Goal: Check status: Check status

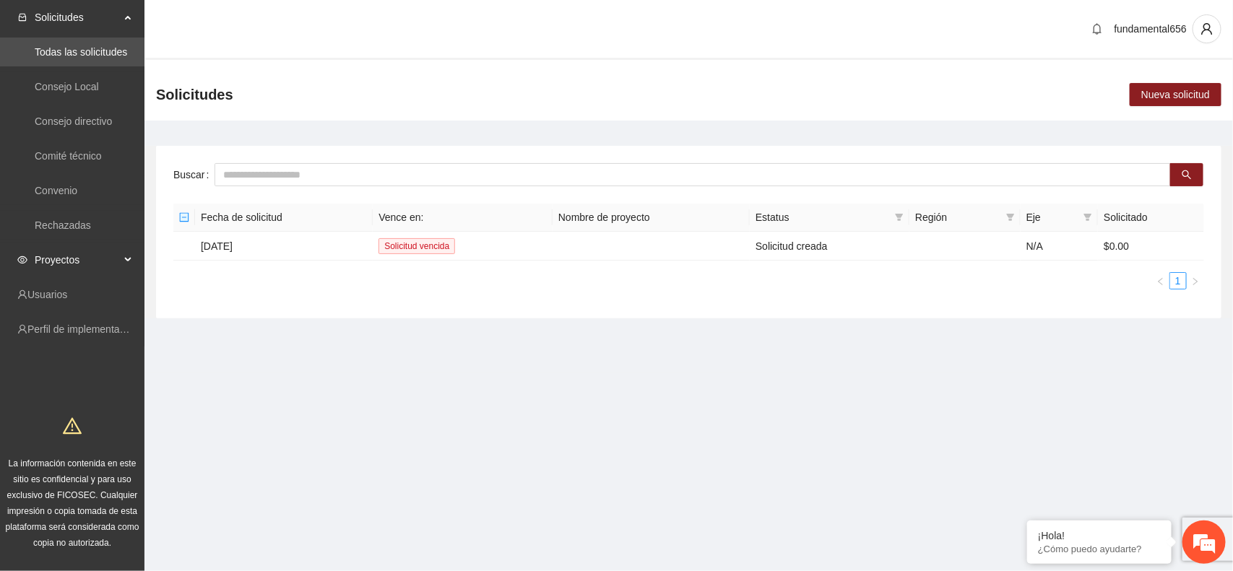
click at [124, 259] on div "Proyectos" at bounding box center [72, 260] width 144 height 29
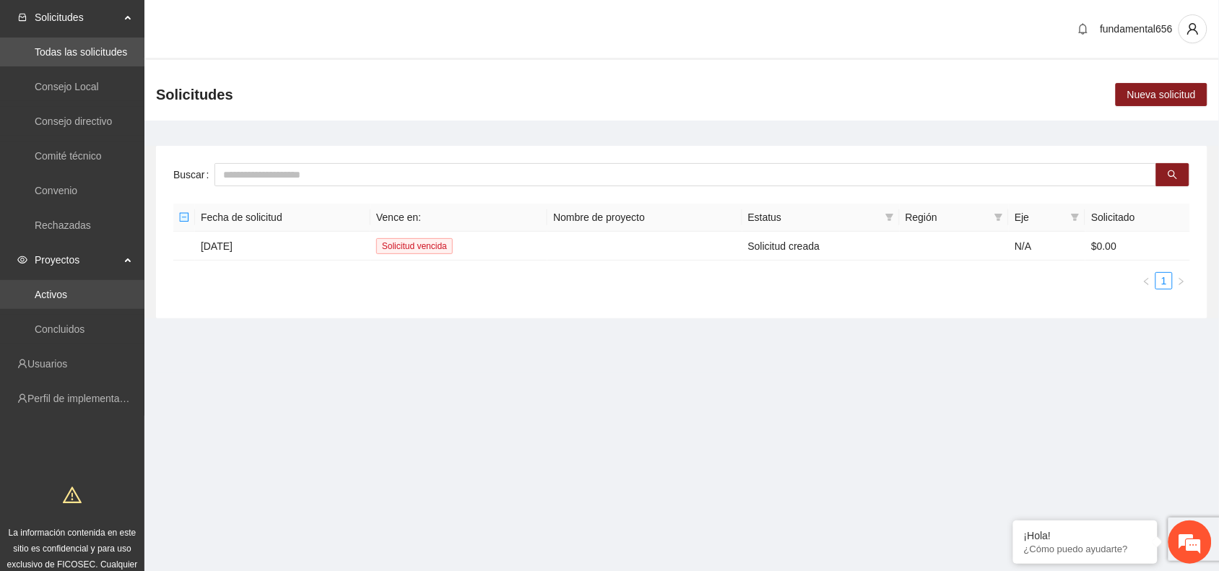
click at [66, 291] on link "Activos" at bounding box center [51, 295] width 33 height 12
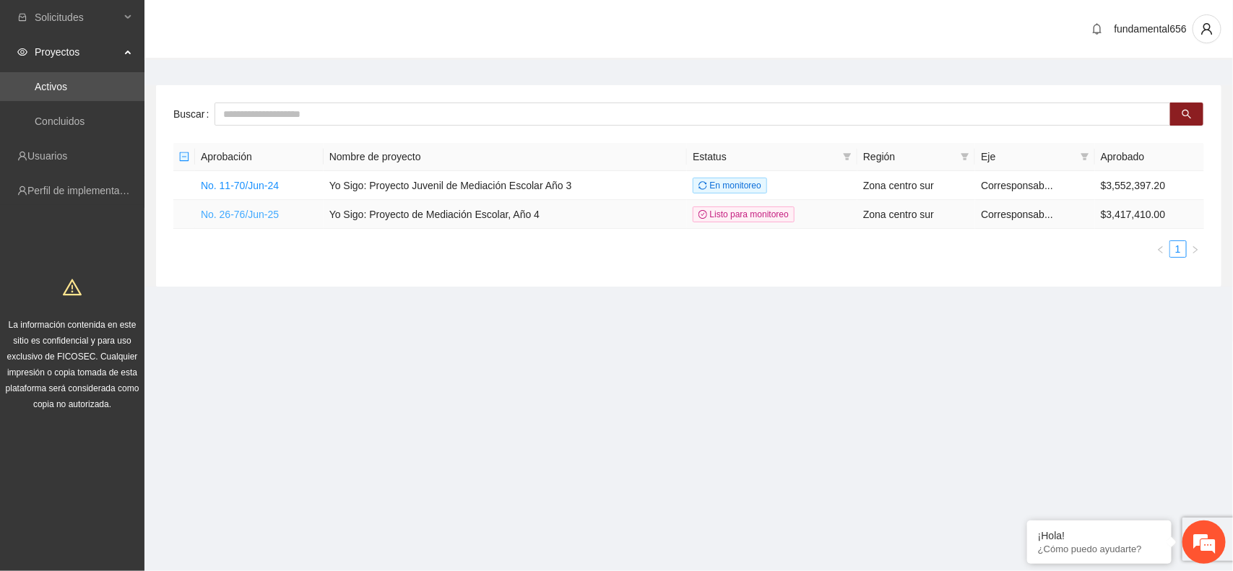
click at [230, 213] on link "No. 26-76/Jun-25" at bounding box center [240, 215] width 78 height 12
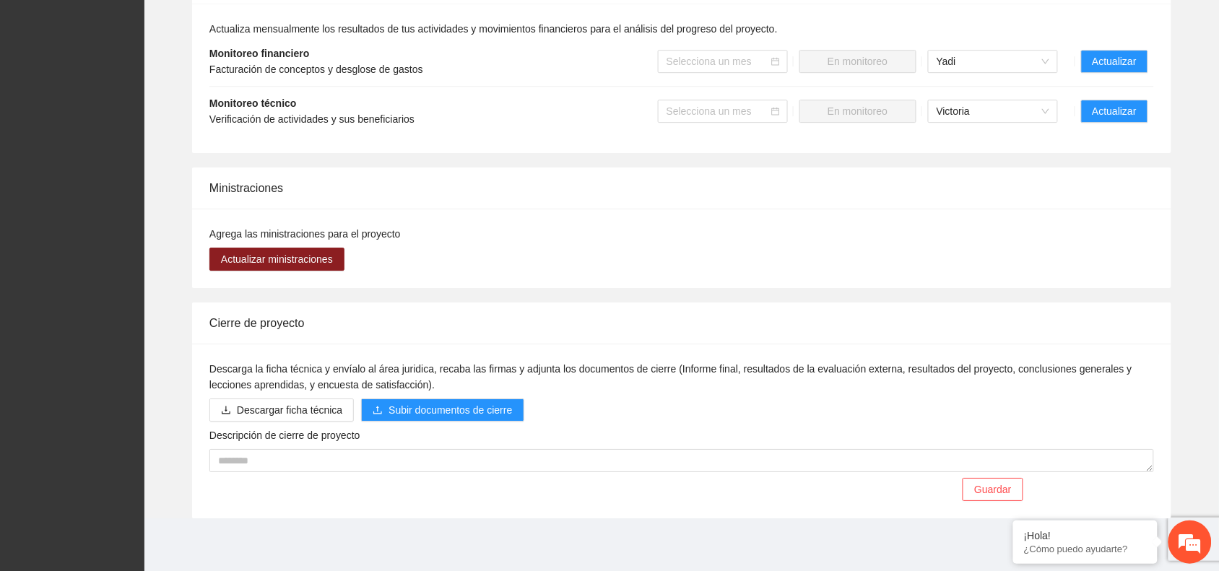
scroll to position [1302, 0]
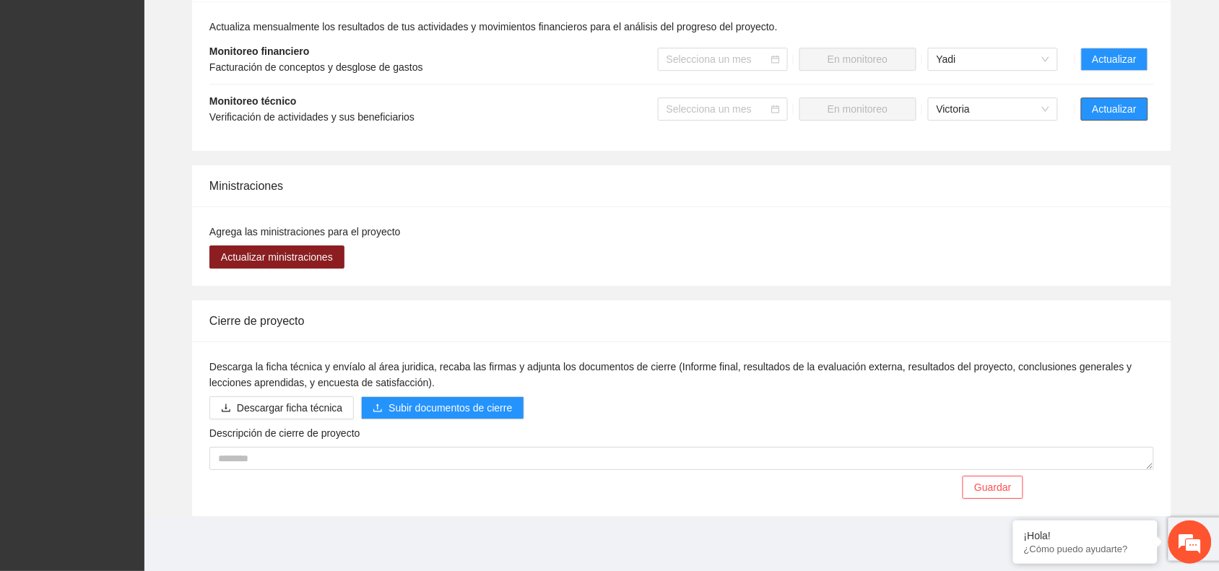
click at [1092, 117] on button "Actualizar" at bounding box center [1114, 109] width 67 height 23
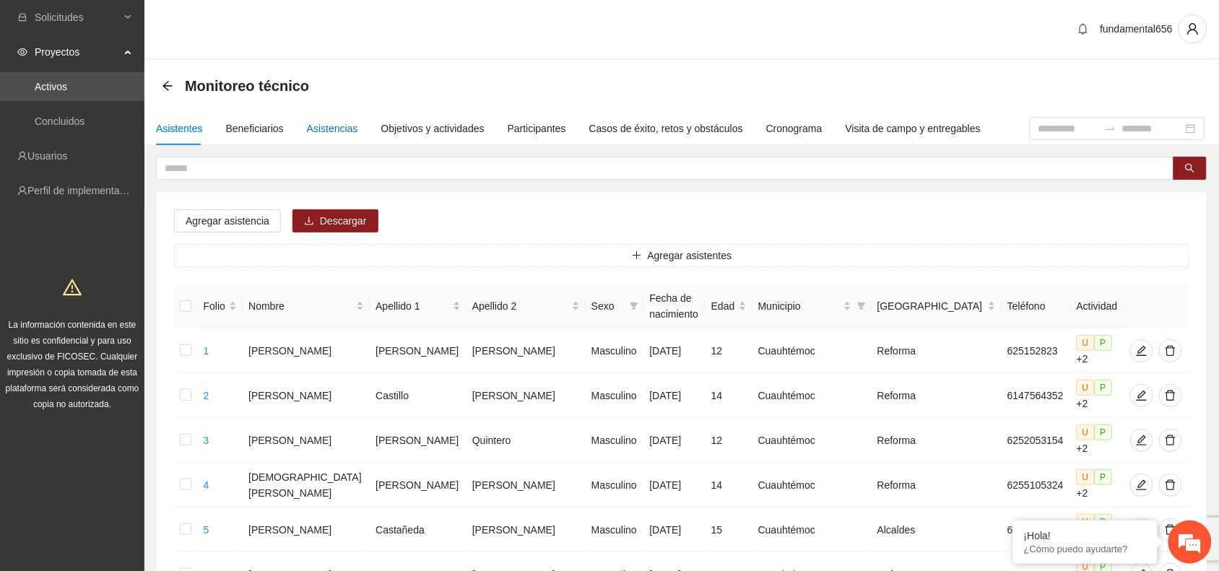
click at [323, 127] on div "Asistencias" at bounding box center [332, 129] width 51 height 16
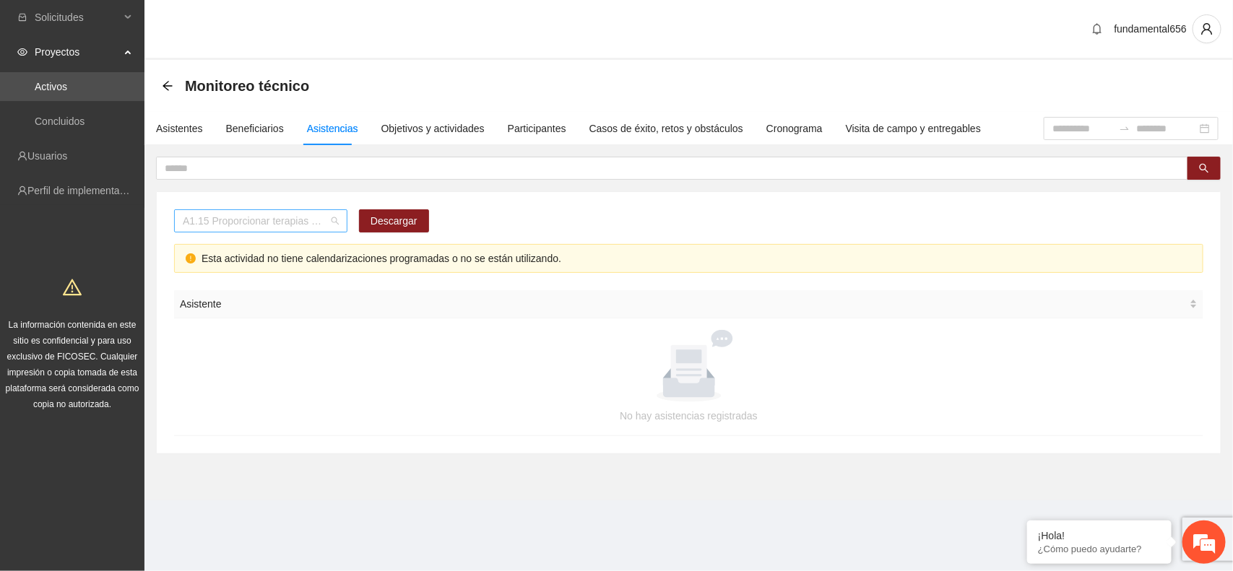
click at [276, 220] on span "A1.15 Proporcionar terapias cognitivo-conductuales de seguimiento a adolescente…" at bounding box center [261, 221] width 156 height 22
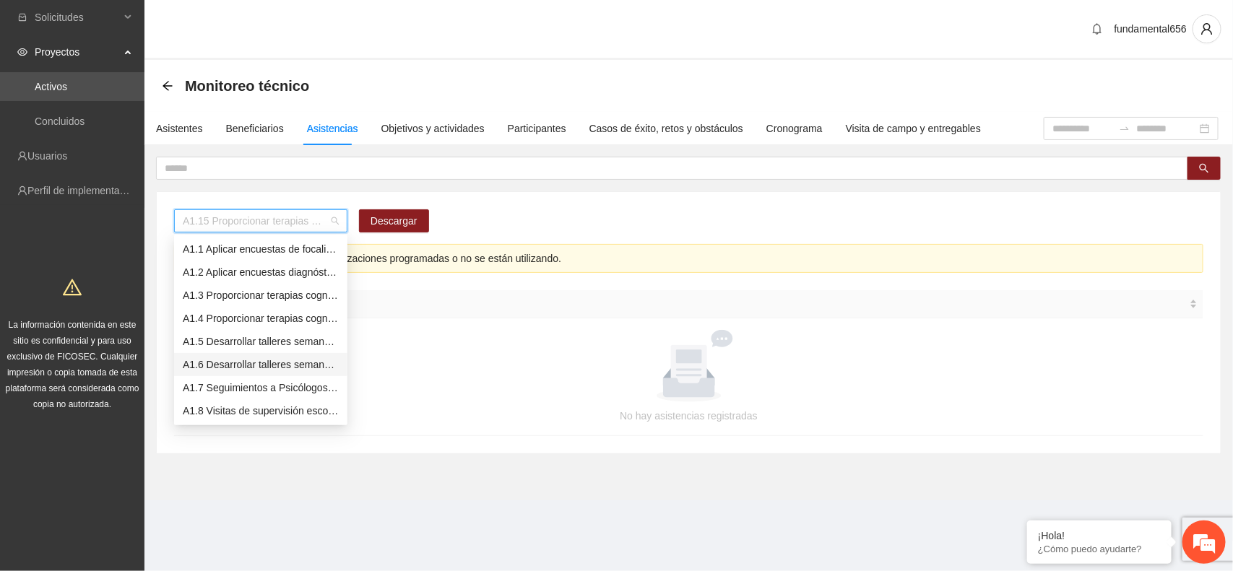
click at [254, 365] on div "A1.6 Desarrollar talleres semanales de habilidades para la vida, temática: [MED…" at bounding box center [261, 365] width 156 height 16
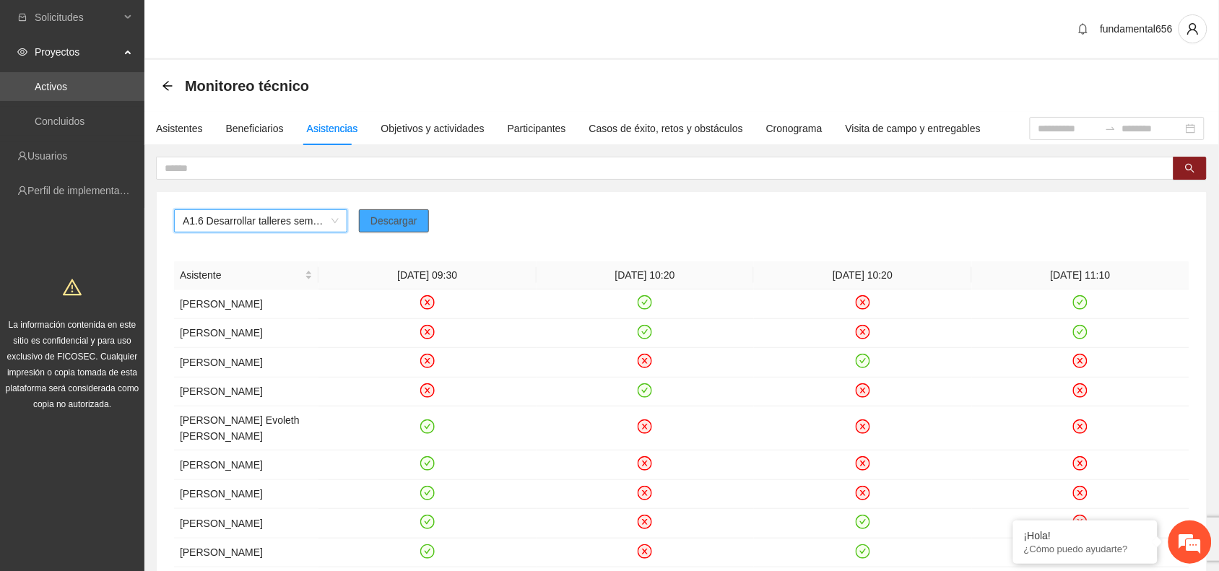
click at [389, 222] on span "Descargar" at bounding box center [394, 221] width 47 height 16
click at [273, 224] on span "A1.6 Desarrollar talleres semanales de habilidades para la vida, temática: [MED…" at bounding box center [261, 221] width 156 height 22
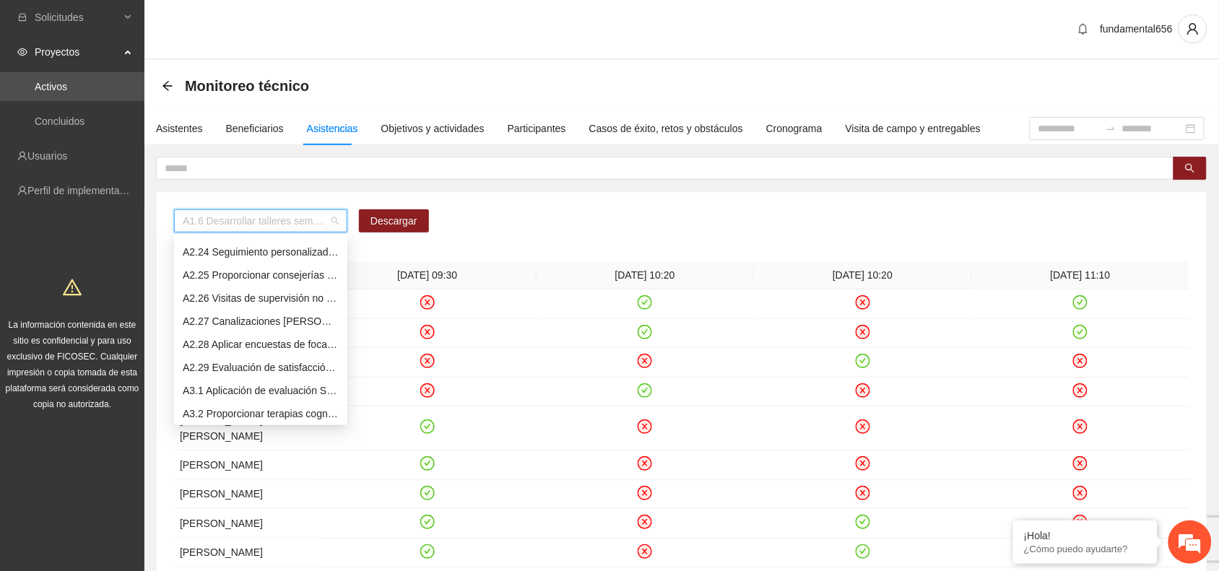
scroll to position [1264, 0]
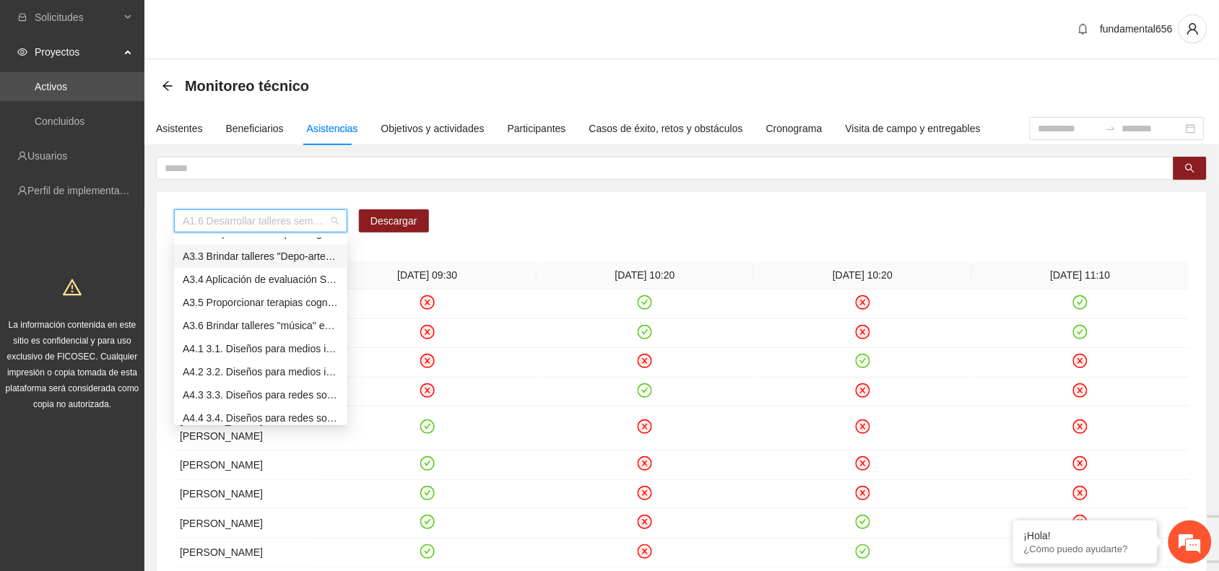
click at [262, 256] on div "A3.3 Brindar talleres "Depo-arte" especializados para NNA reforzando el control…" at bounding box center [261, 256] width 156 height 16
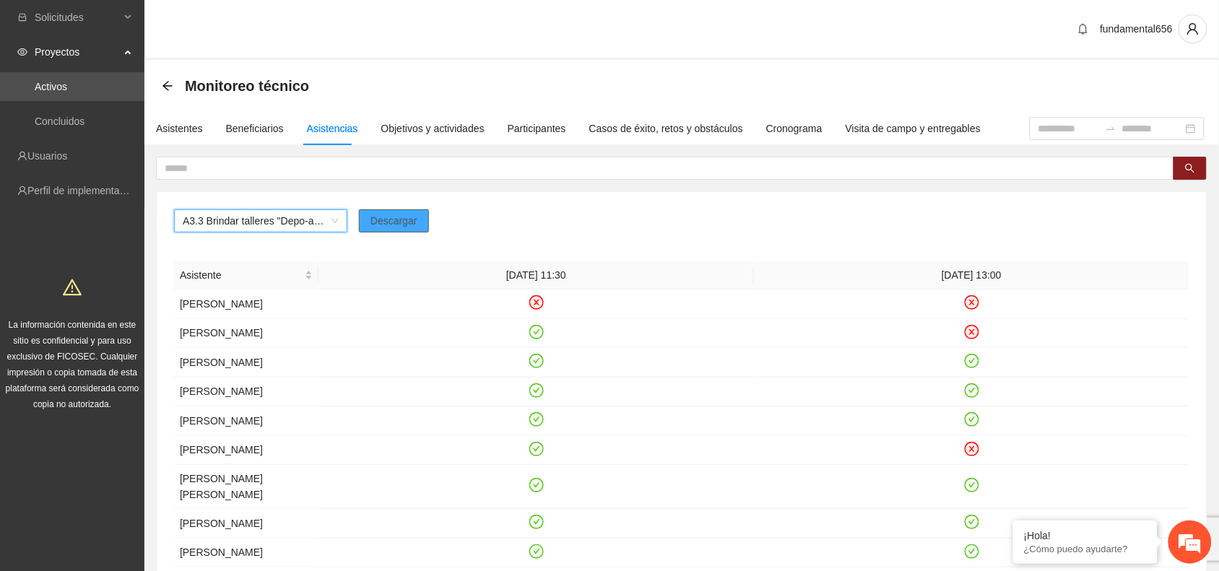
click at [412, 218] on span "Descargar" at bounding box center [394, 221] width 47 height 16
click at [256, 217] on span "A3.3 Brindar talleres "Depo-arte" especializados para NNA reforzando el control…" at bounding box center [261, 221] width 156 height 22
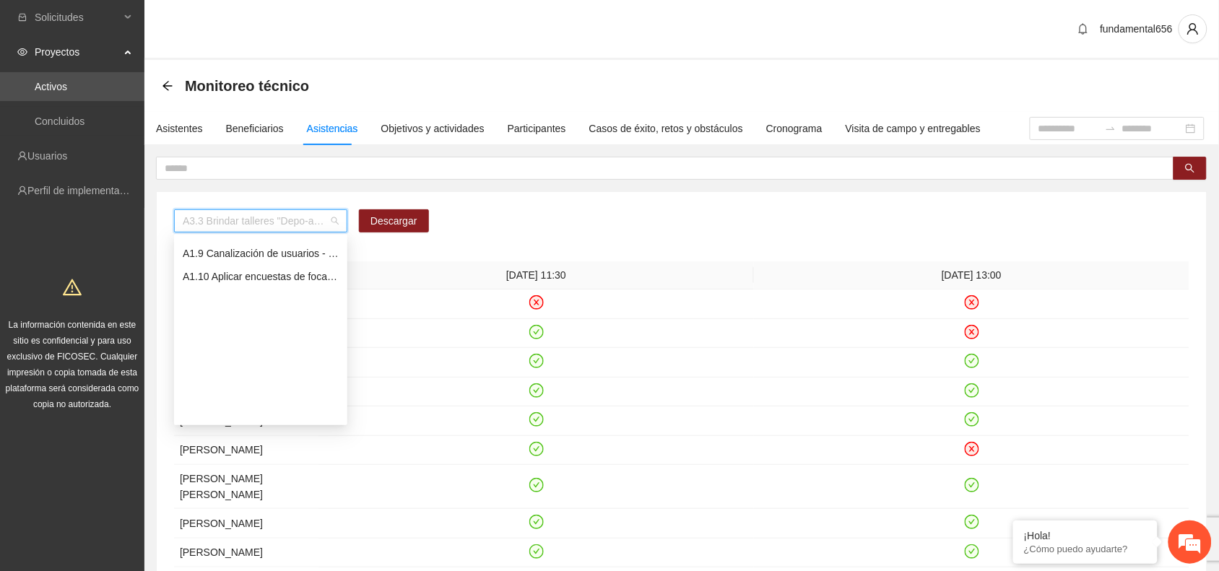
scroll to position [0, 0]
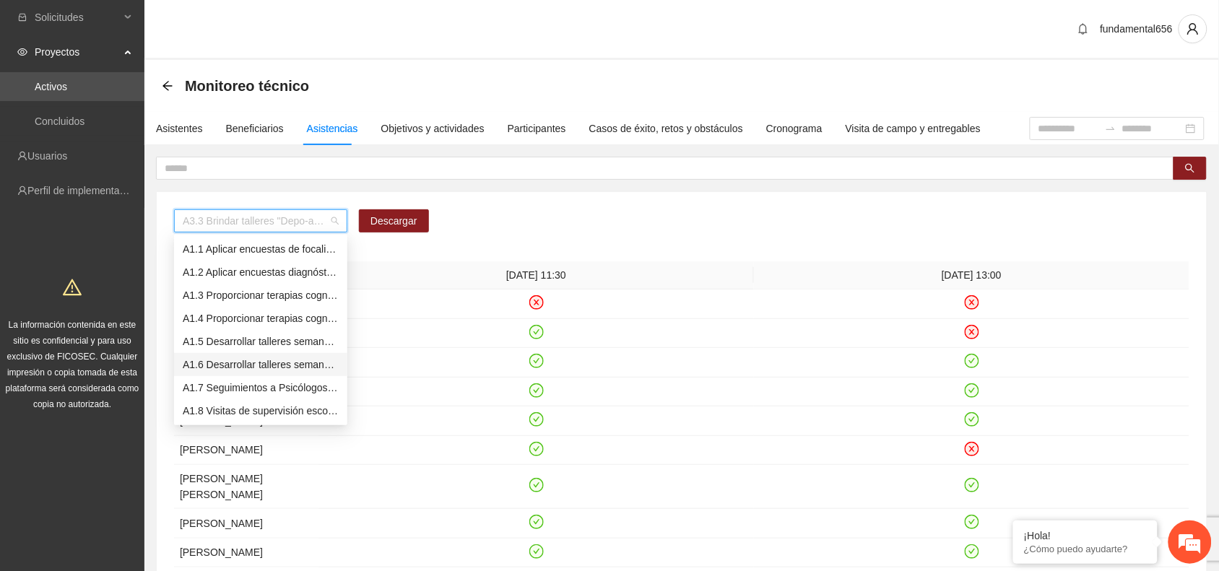
click at [236, 366] on div "A1.6 Desarrollar talleres semanales de habilidades para la vida, temática: [MED…" at bounding box center [261, 365] width 156 height 16
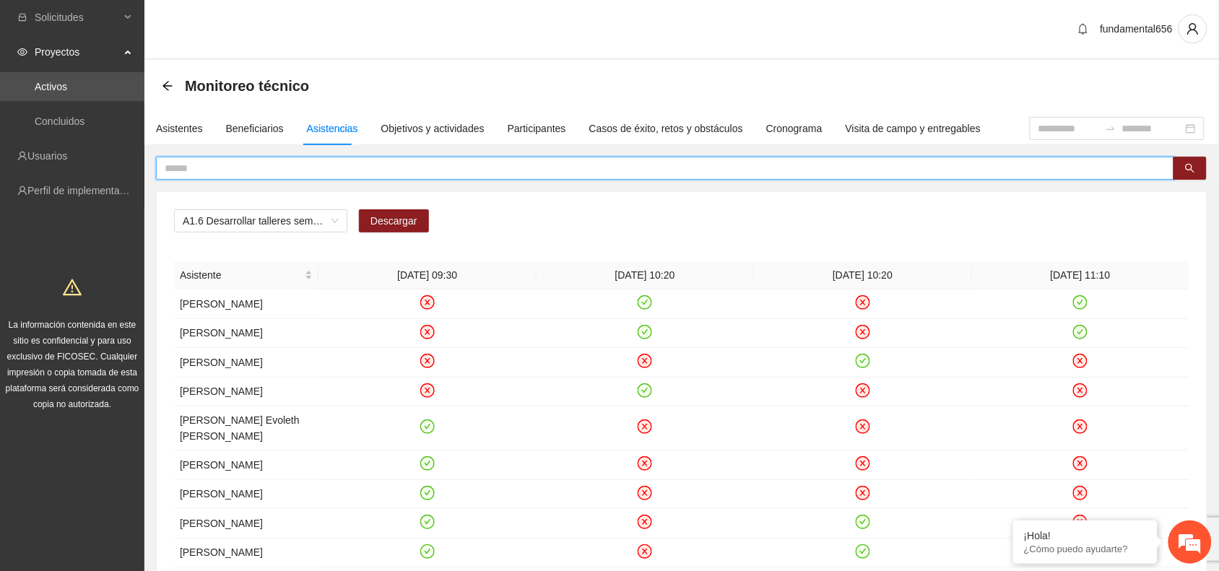
click at [174, 168] on input "text" at bounding box center [660, 168] width 990 height 16
click at [182, 171] on input "text" at bounding box center [660, 168] width 990 height 16
paste input "**********"
click at [1186, 171] on icon "search" at bounding box center [1190, 168] width 10 height 10
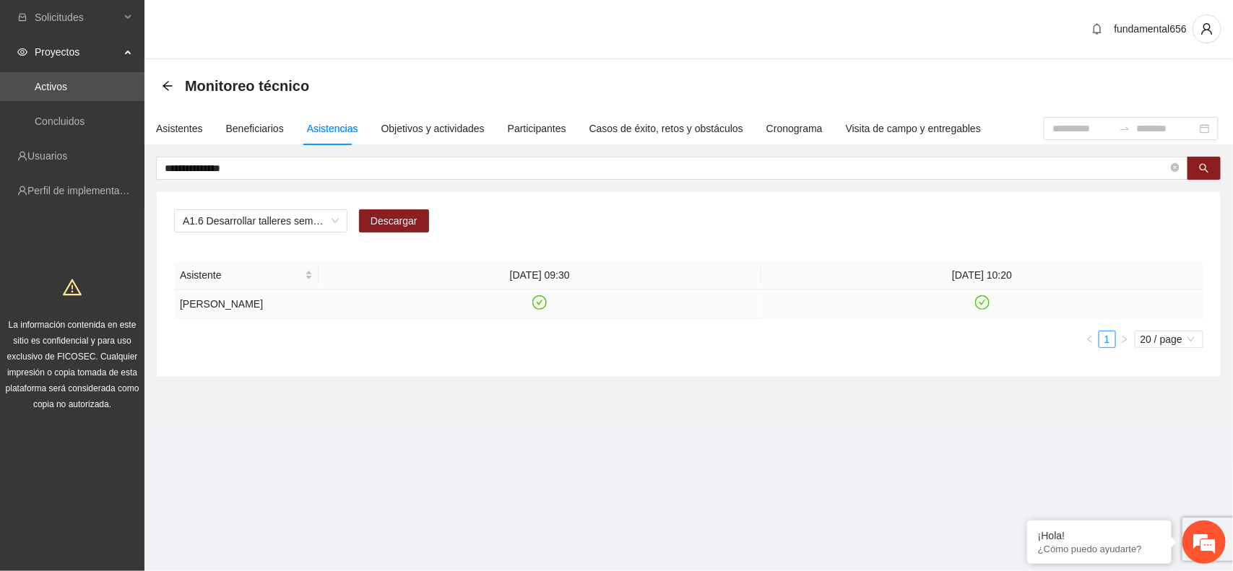
click at [536, 309] on icon "check-circle" at bounding box center [540, 303] width 12 height 12
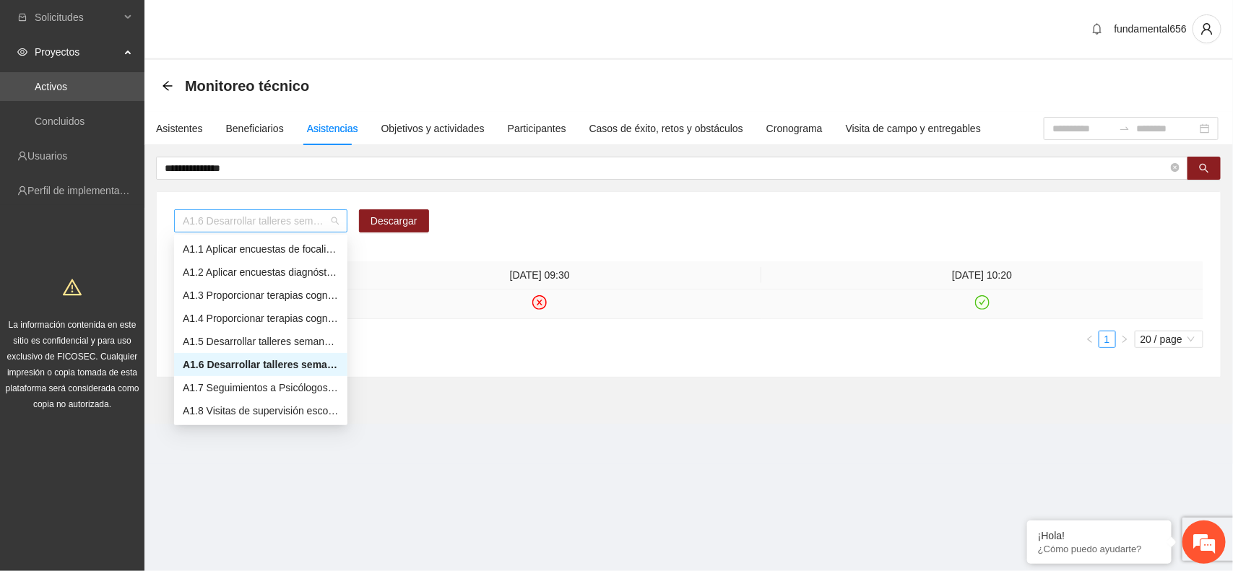
click at [269, 226] on span "A1.6 Desarrollar talleres semanales de habilidades para la vida, temática: [MED…" at bounding box center [261, 221] width 156 height 22
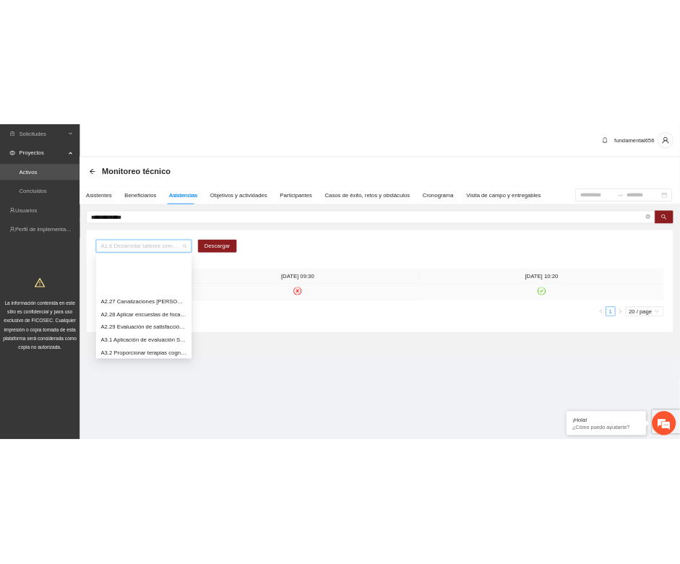
scroll to position [1174, 0]
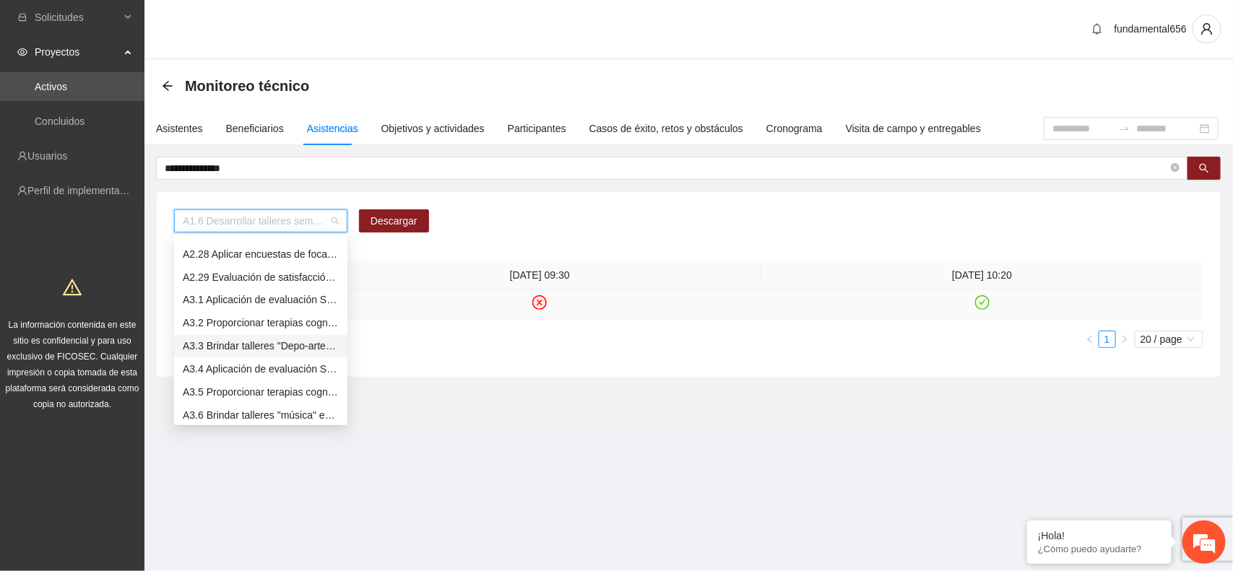
click at [260, 343] on div "A3.3 Brindar talleres "Depo-arte" especializados para NNA reforzando el control…" at bounding box center [261, 347] width 156 height 16
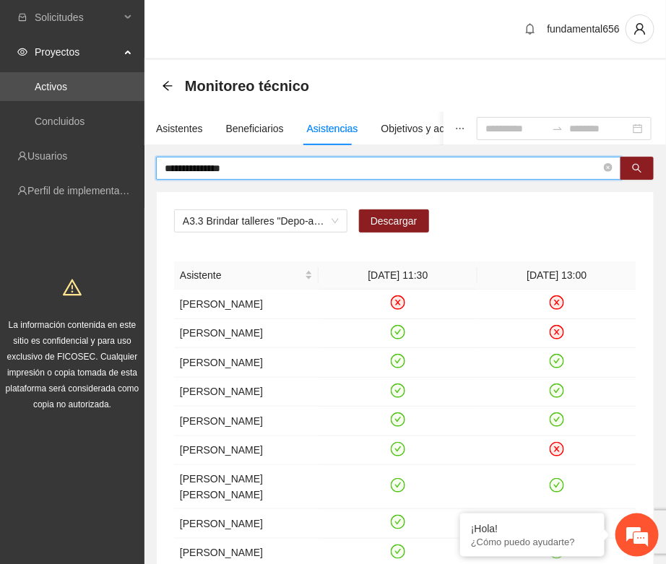
drag, startPoint x: 251, startPoint y: 172, endPoint x: 160, endPoint y: 165, distance: 90.6
click at [160, 165] on span "**********" at bounding box center [388, 168] width 465 height 23
paste input "**********"
click at [633, 172] on icon "search" at bounding box center [637, 168] width 10 height 10
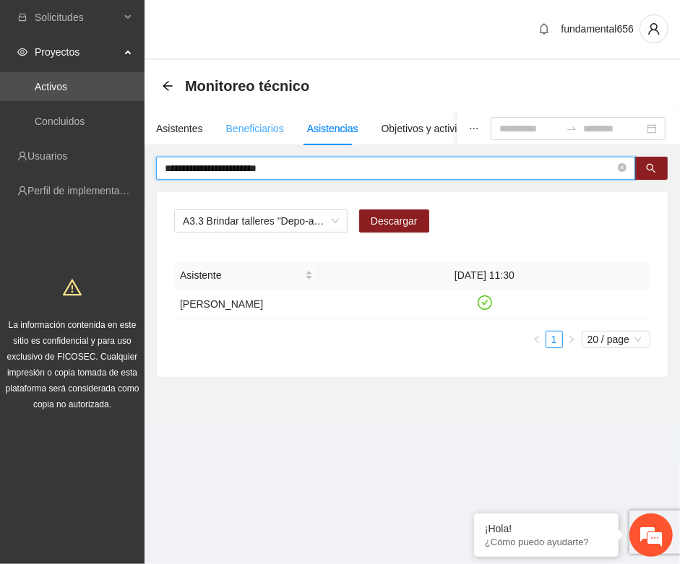
type input "**********"
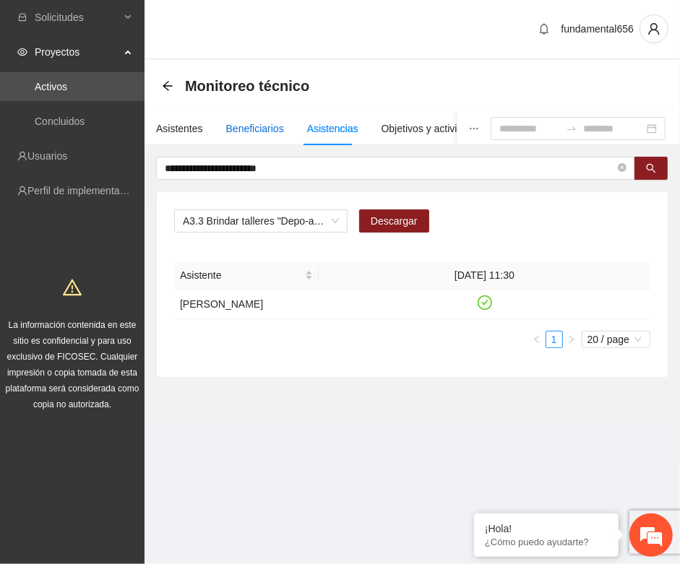
click at [261, 129] on div "Beneficiarios" at bounding box center [255, 129] width 58 height 16
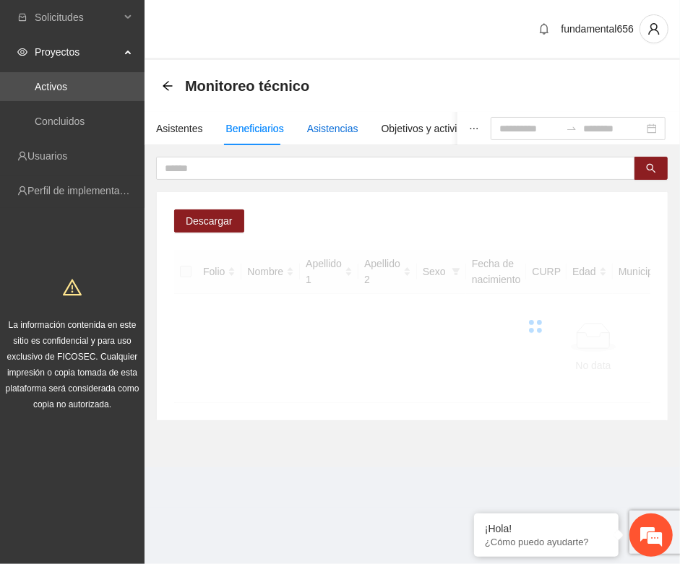
click at [334, 126] on div "Asistencias" at bounding box center [332, 129] width 51 height 16
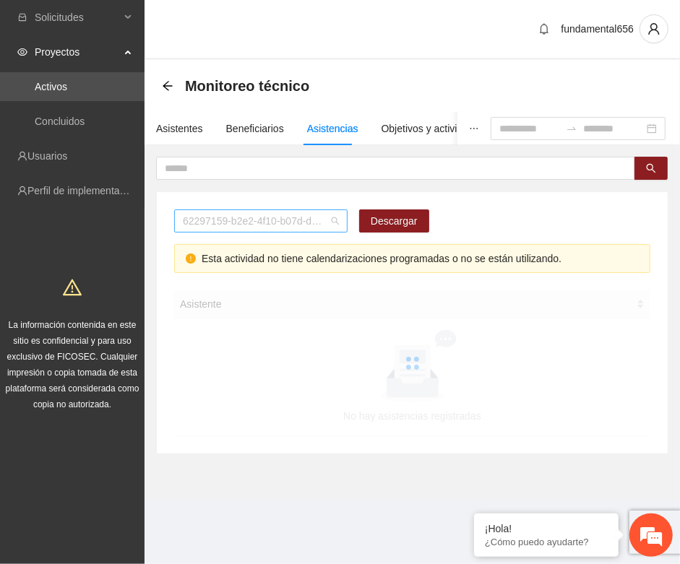
click at [225, 222] on span "62297159-b2e2-4f10-b07d-d906bffe63ea" at bounding box center [261, 221] width 156 height 22
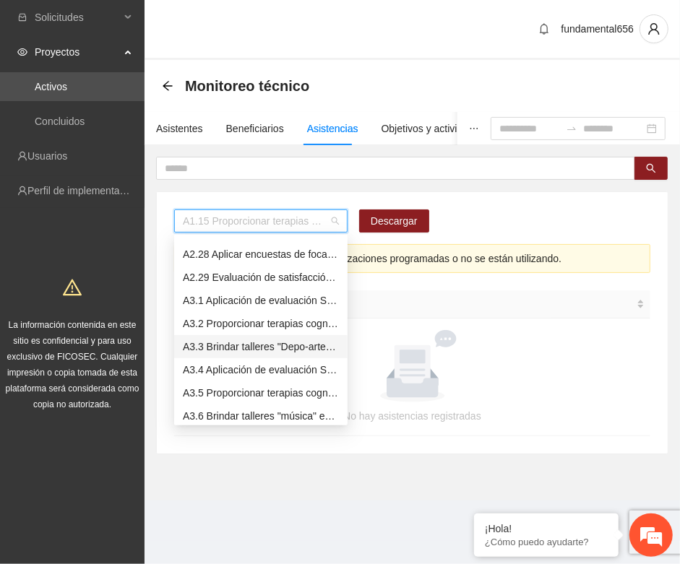
click at [225, 352] on div "A3.3 Brindar talleres "Depo-arte" especializados para NNA reforzando el control…" at bounding box center [261, 347] width 156 height 16
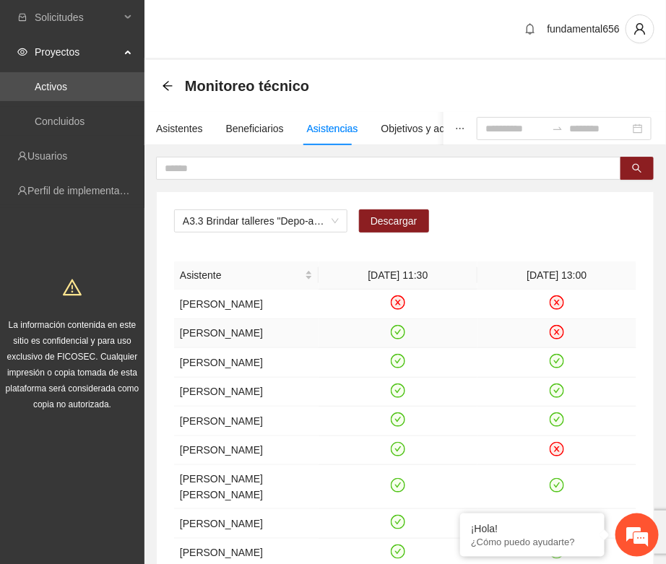
click at [553, 329] on icon "close-circle" at bounding box center [557, 332] width 12 height 12
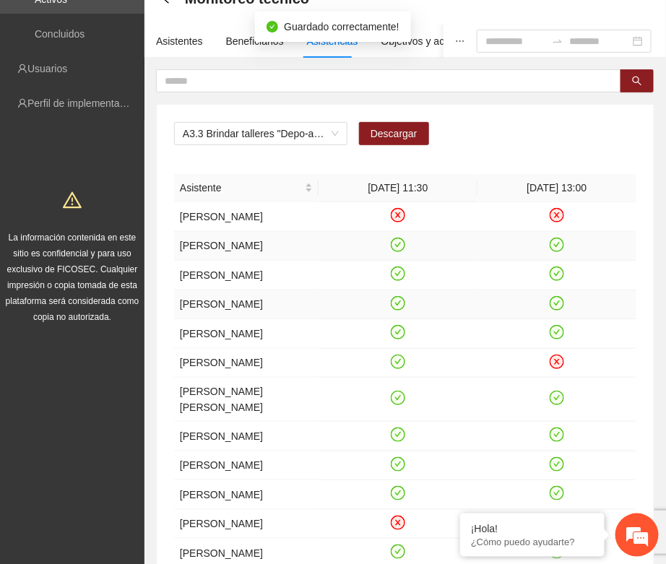
scroll to position [90, 0]
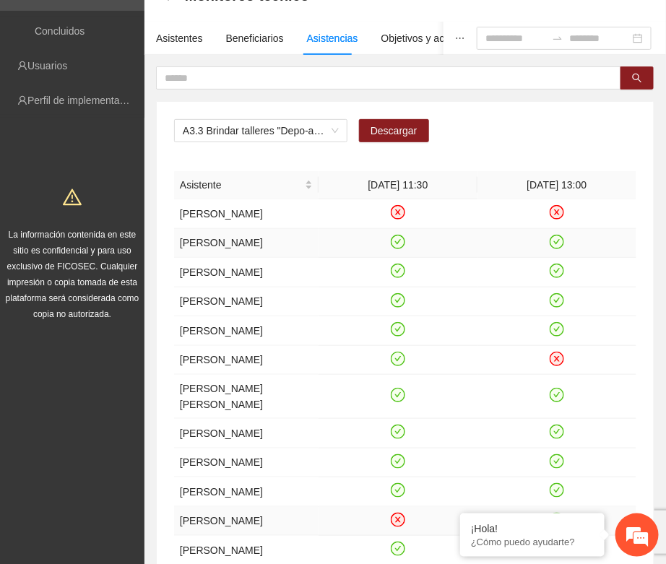
click at [399, 514] on icon "close-circle" at bounding box center [398, 520] width 12 height 12
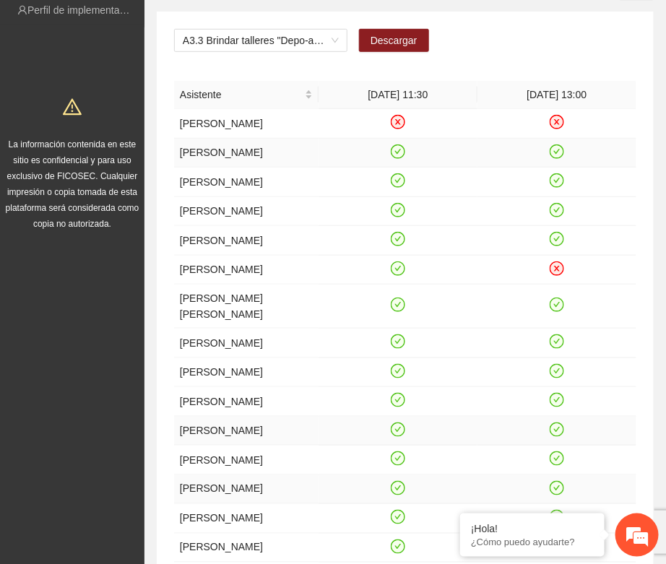
scroll to position [271, 0]
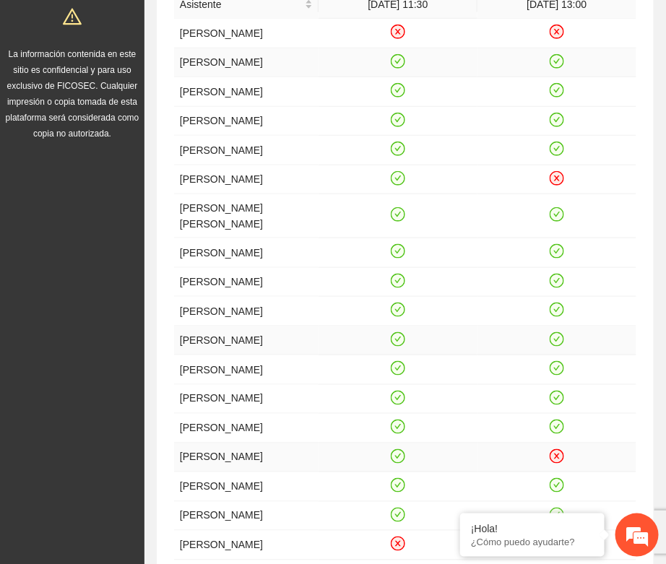
click at [560, 459] on icon "close-circle" at bounding box center [557, 457] width 6 height 6
click at [300, 414] on td "[PERSON_NAME]" at bounding box center [246, 429] width 144 height 30
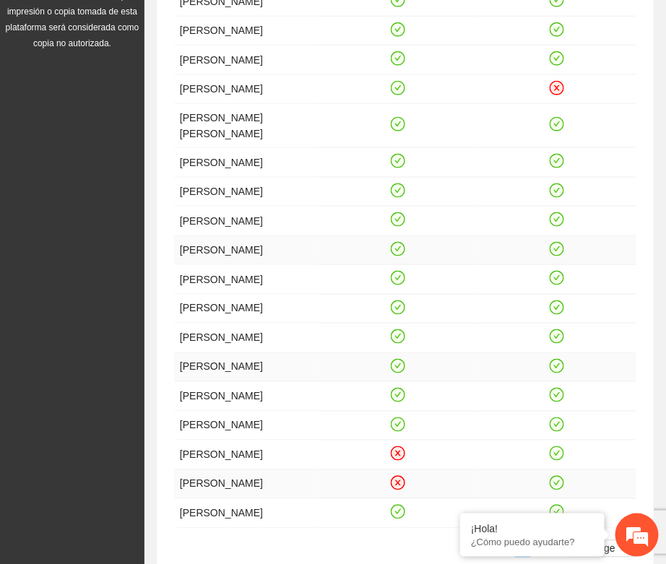
click at [396, 480] on icon "close-circle" at bounding box center [398, 483] width 6 height 6
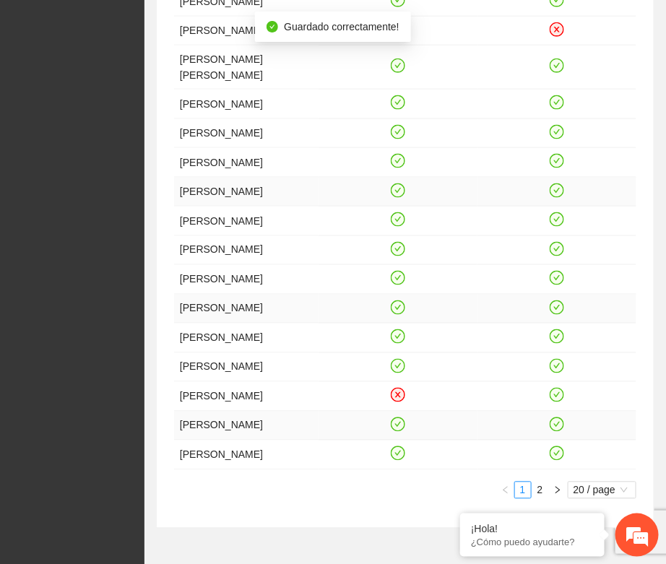
scroll to position [451, 0]
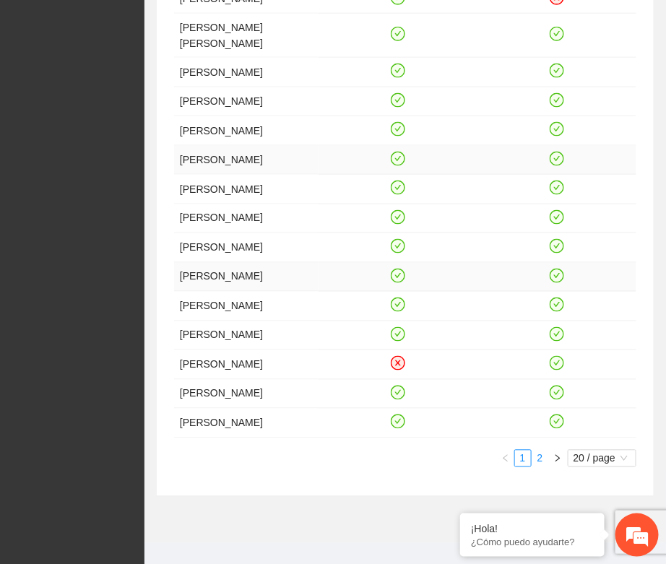
click at [540, 457] on link "2" at bounding box center [540, 459] width 16 height 16
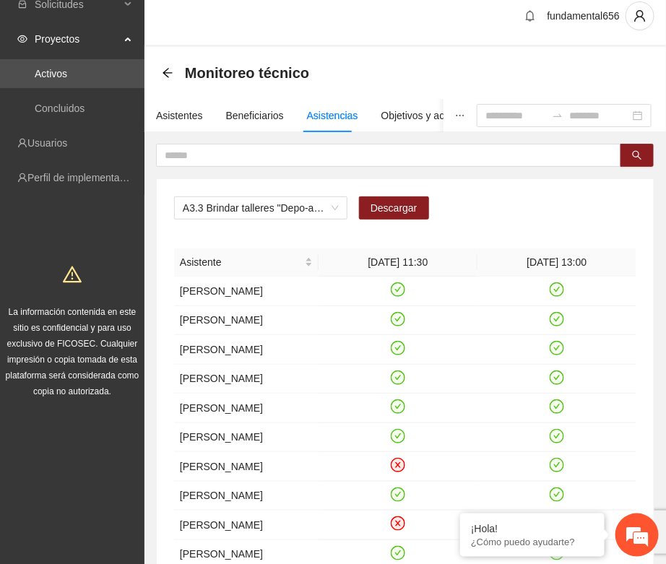
scroll to position [9, 0]
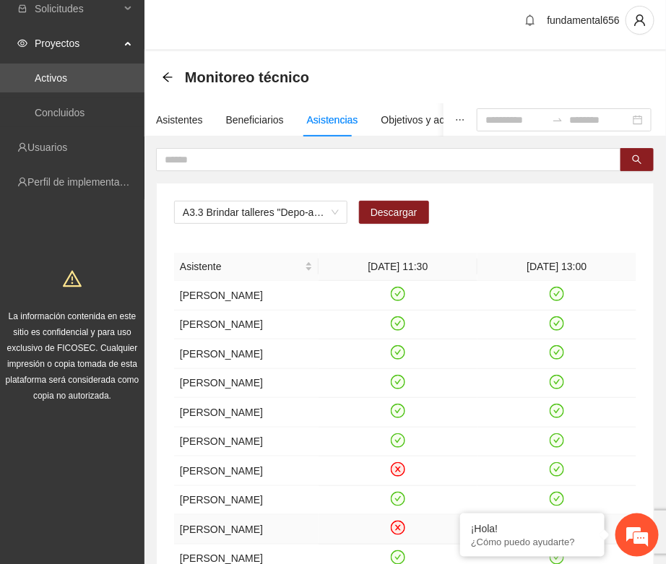
click at [401, 527] on icon "close-circle" at bounding box center [398, 528] width 12 height 12
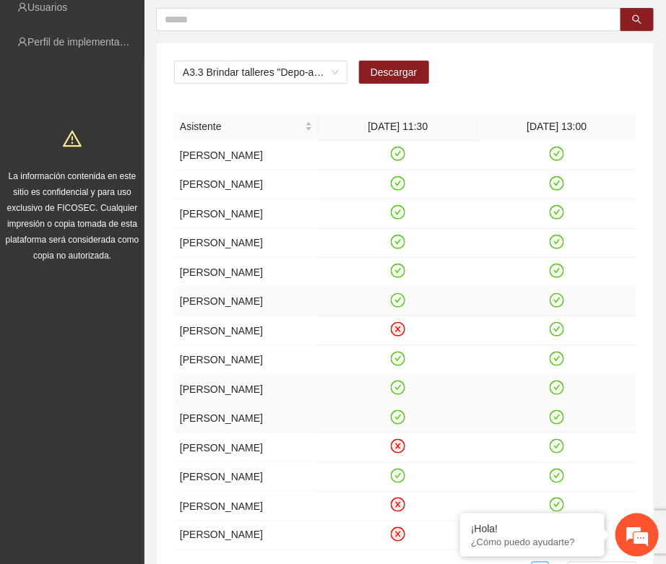
scroll to position [189, 0]
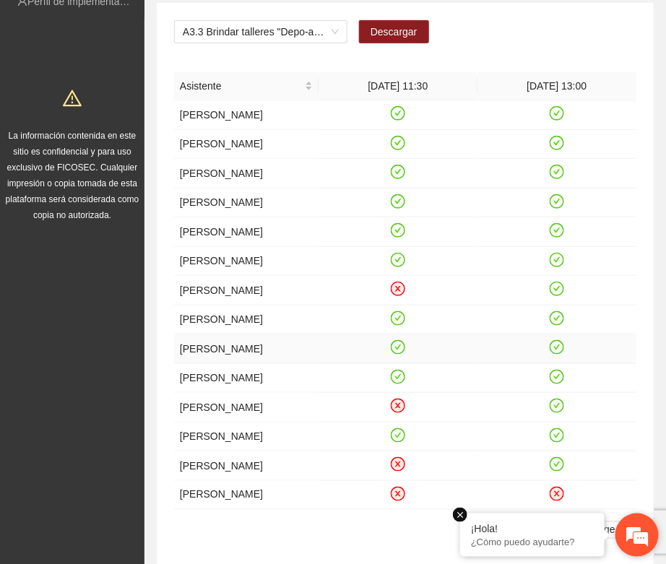
click at [457, 518] on em at bounding box center [460, 515] width 14 height 14
click at [522, 532] on link "1" at bounding box center [523, 530] width 16 height 16
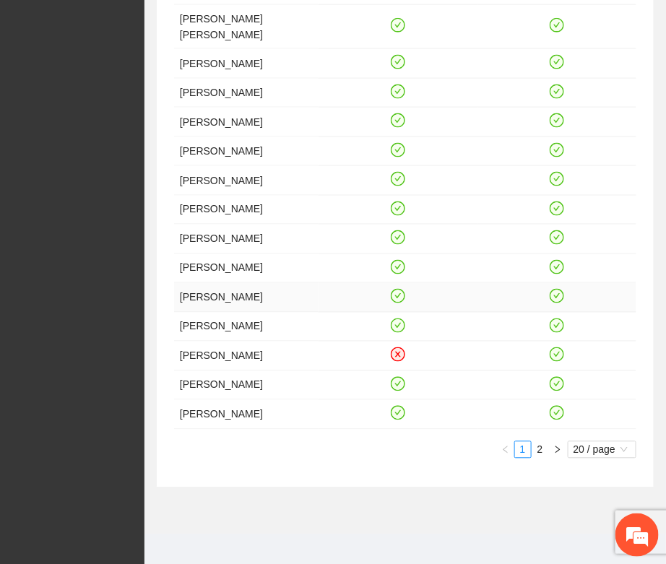
scroll to position [470, 0]
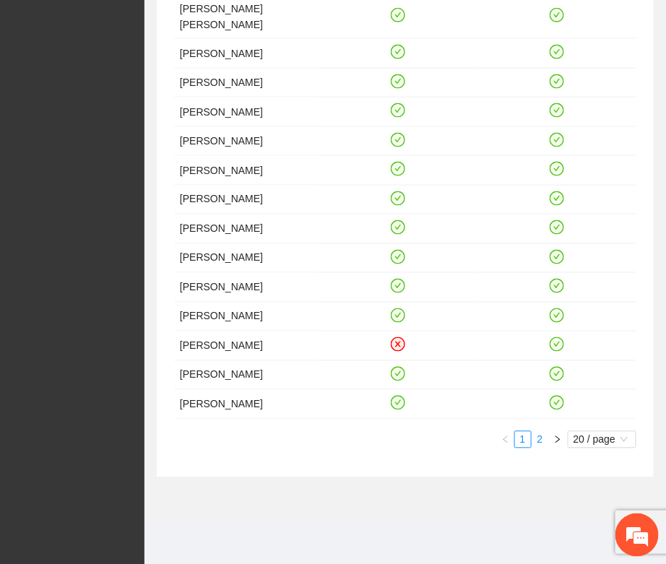
click at [539, 443] on link "2" at bounding box center [540, 440] width 16 height 16
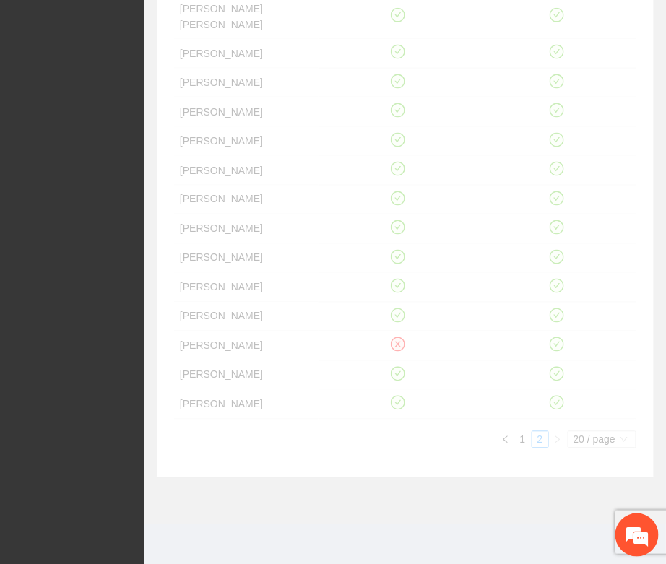
scroll to position [280, 0]
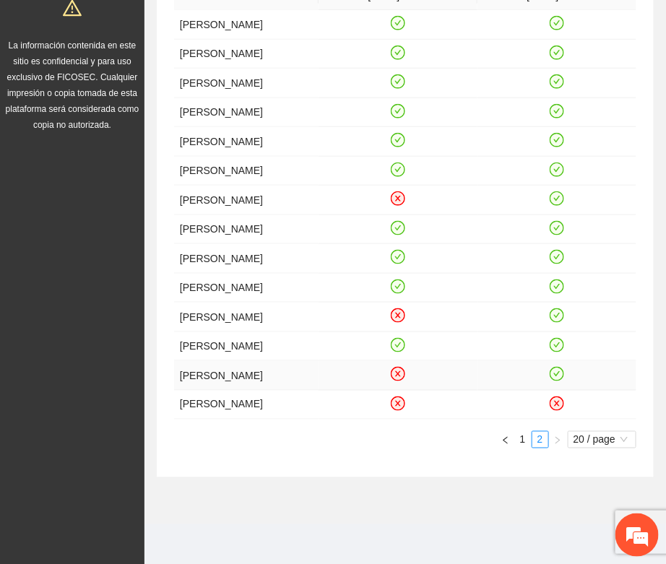
click at [555, 373] on icon "check-circle" at bounding box center [557, 374] width 12 height 12
